Goal: Obtain resource: Obtain resource

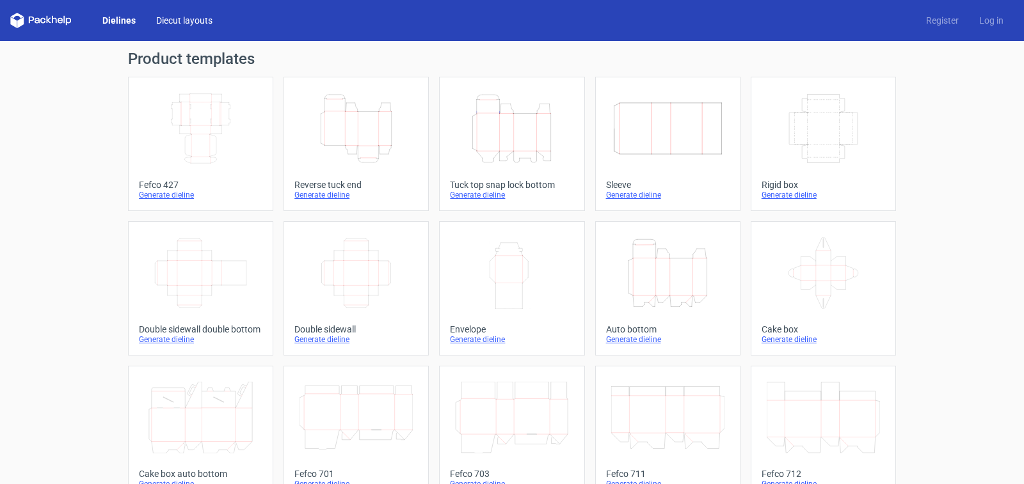
click at [176, 22] on link "Diecut layouts" at bounding box center [184, 20] width 77 height 13
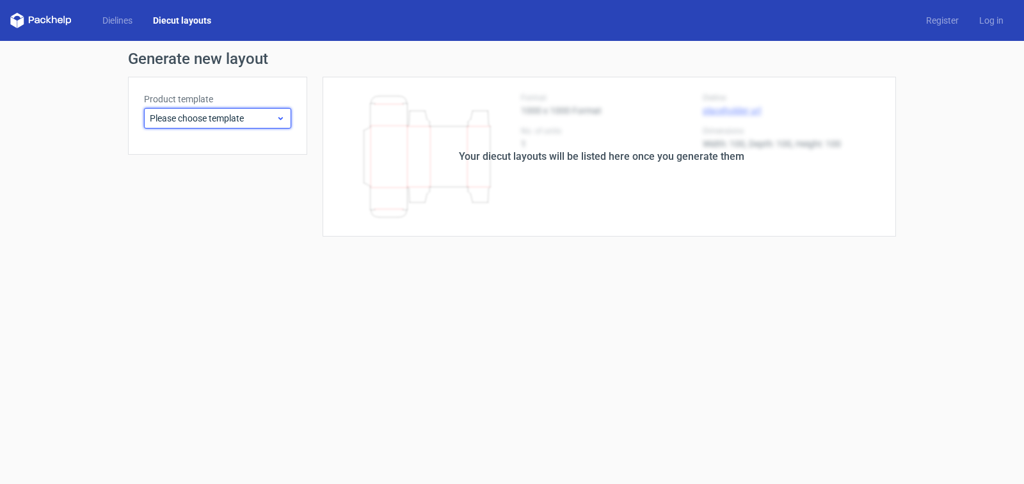
click at [205, 122] on span "Please choose template" at bounding box center [213, 118] width 126 height 13
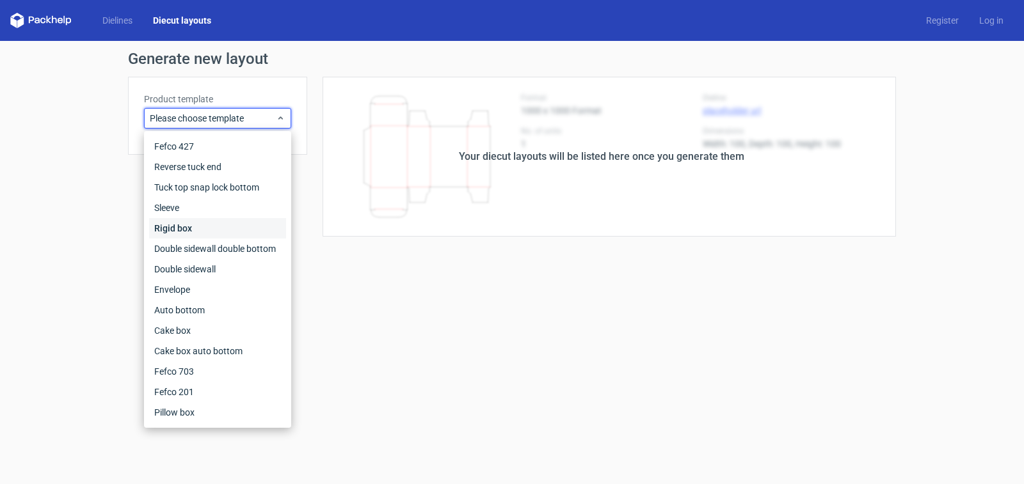
click at [181, 228] on div "Rigid box" at bounding box center [217, 228] width 137 height 20
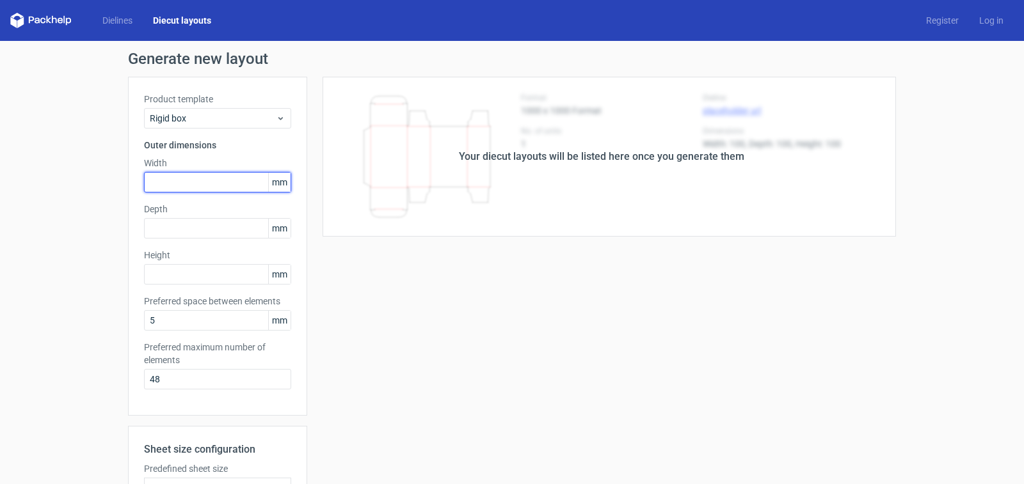
click at [151, 182] on input "text" at bounding box center [217, 182] width 147 height 20
click at [187, 187] on input "text" at bounding box center [217, 182] width 147 height 20
type input "1"
type input "280"
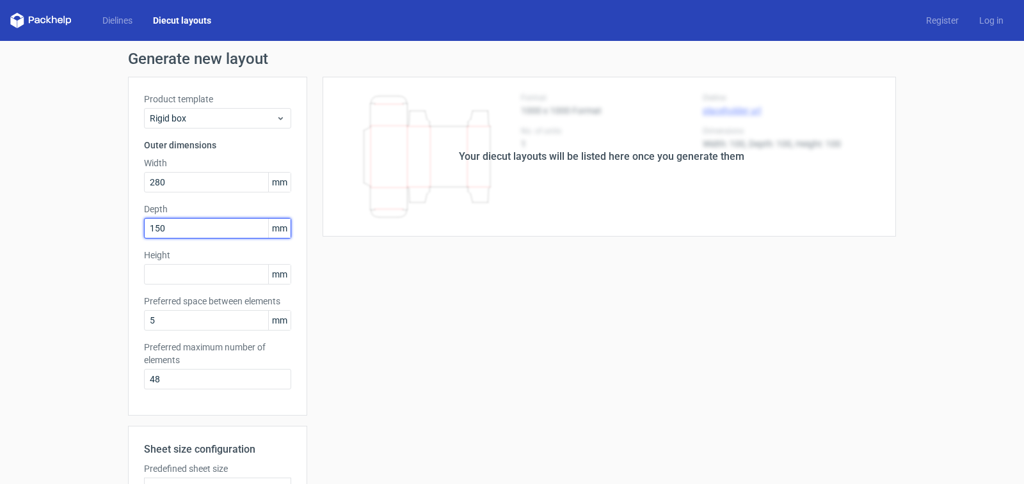
type input "150"
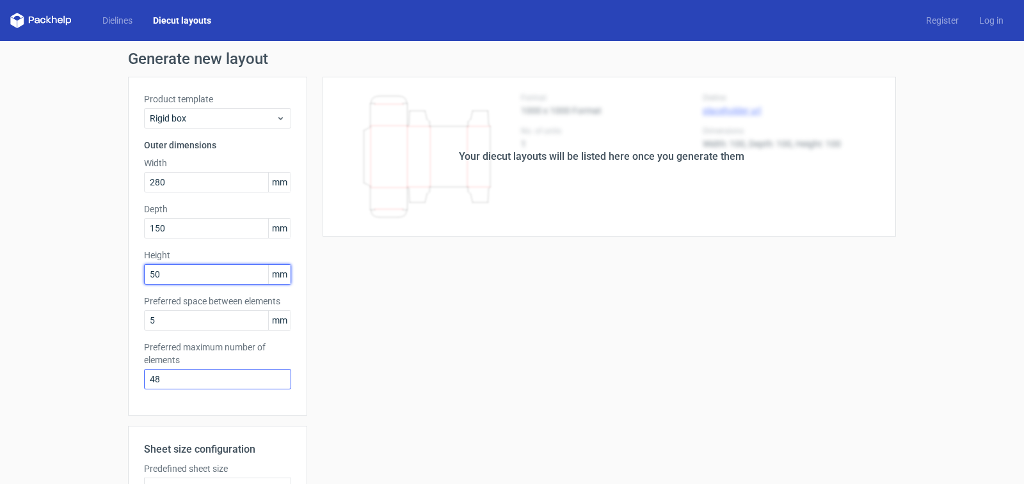
type input "50"
click at [182, 378] on input "48" at bounding box center [217, 379] width 147 height 20
type input "4"
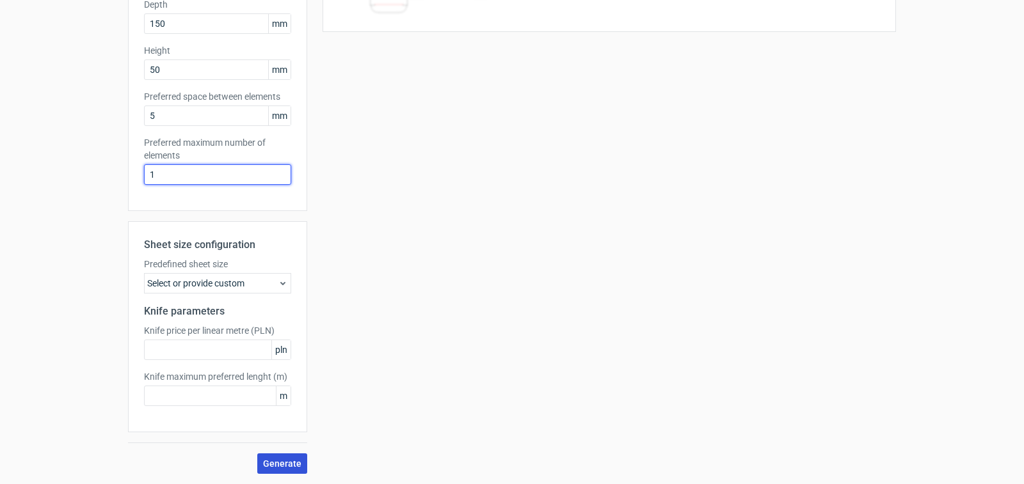
type input "1"
click at [276, 464] on span "Generate" at bounding box center [282, 463] width 38 height 9
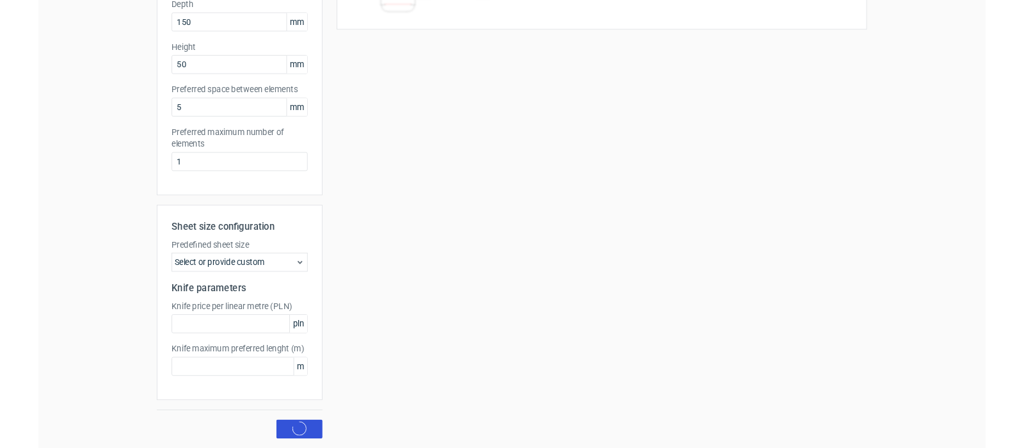
scroll to position [0, 0]
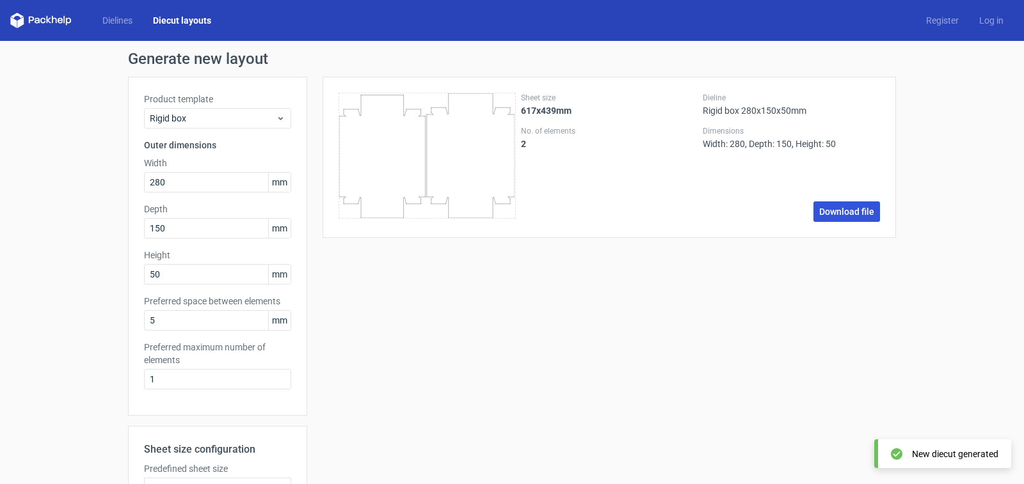
click at [850, 218] on link "Download file" at bounding box center [846, 212] width 67 height 20
